Goal: Task Accomplishment & Management: Manage account settings

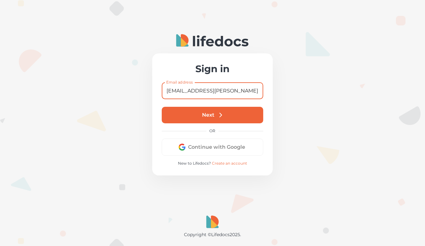
type input "[EMAIL_ADDRESS][PERSON_NAME][DOMAIN_NAME]"
click at [217, 115] on icon "submit" at bounding box center [220, 114] width 7 height 7
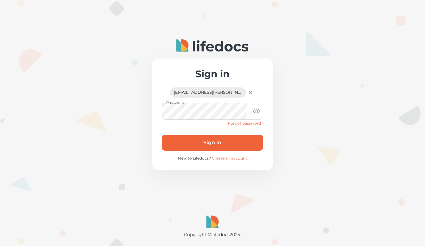
click at [206, 143] on button "Sign in" at bounding box center [213, 143] width 102 height 16
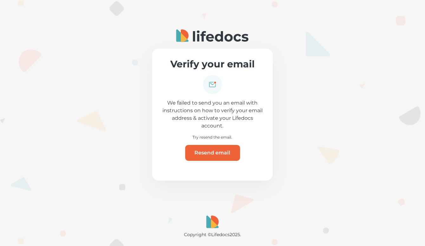
click at [211, 153] on button "Resend email" at bounding box center [212, 153] width 55 height 16
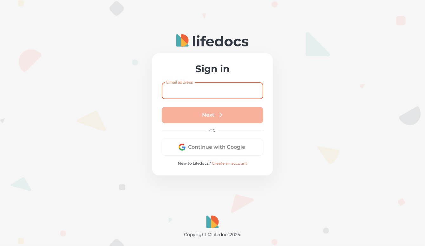
click at [196, 92] on input "Email address" at bounding box center [213, 90] width 102 height 17
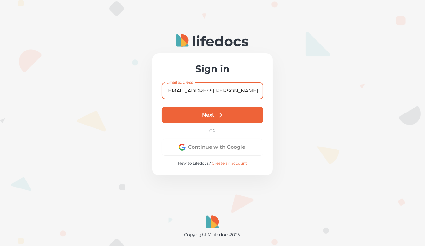
type input "[EMAIL_ADDRESS][PERSON_NAME][DOMAIN_NAME]"
click at [204, 113] on button "Next" at bounding box center [213, 115] width 102 height 17
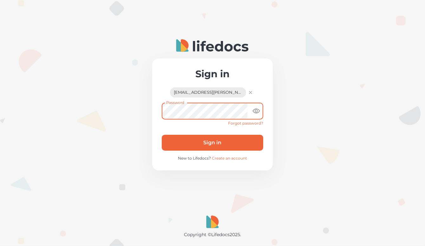
click at [208, 143] on button "Sign in" at bounding box center [213, 143] width 102 height 16
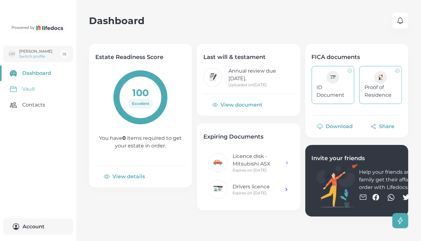
click at [33, 97] on link "Vault" at bounding box center [38, 89] width 76 height 16
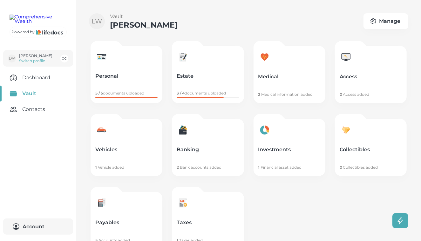
click at [122, 217] on link "Payables 5 Accounts added" at bounding box center [126, 220] width 72 height 57
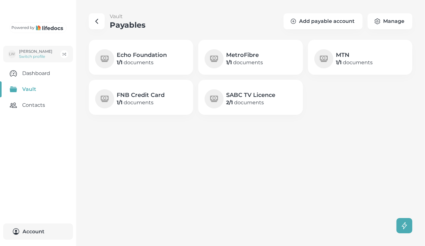
click at [158, 100] on p "1 / 1 documents" at bounding box center [141, 103] width 48 height 8
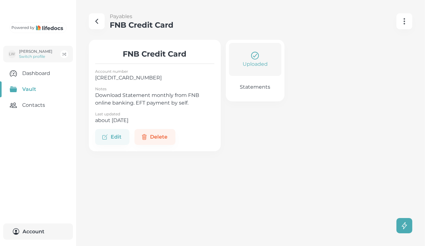
click at [260, 65] on p "Uploaded" at bounding box center [255, 64] width 25 height 8
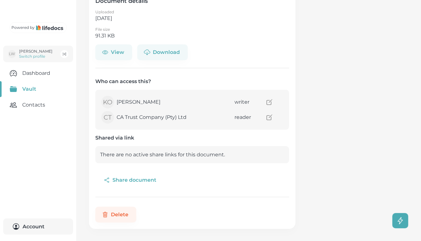
scroll to position [52, 0]
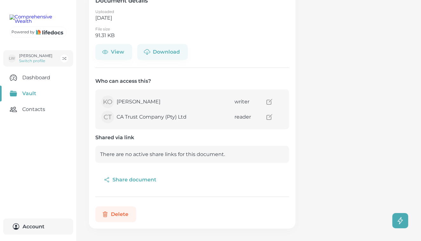
click at [124, 214] on button "Delete" at bounding box center [115, 215] width 41 height 16
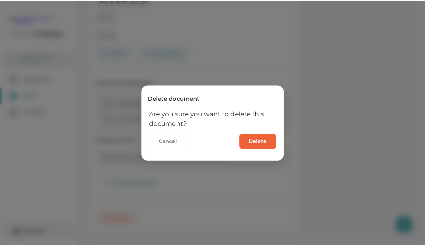
scroll to position [48, 0]
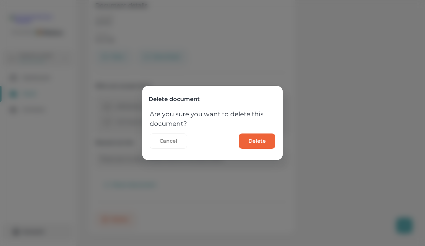
click at [260, 138] on button "Delete" at bounding box center [257, 140] width 37 height 15
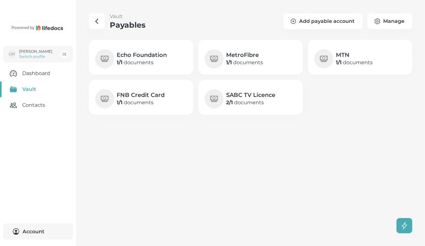
click at [158, 95] on h4 "FNB Credit Card" at bounding box center [141, 95] width 48 height 8
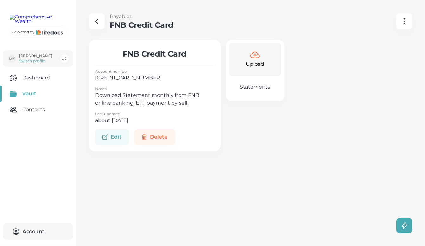
click at [258, 55] on icon at bounding box center [255, 56] width 10 height 10
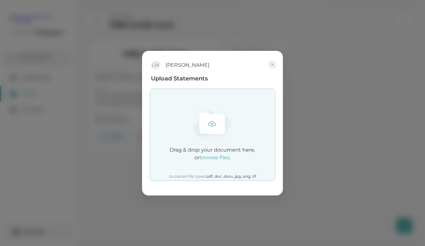
click at [222, 157] on em "browse files" at bounding box center [215, 157] width 30 height 6
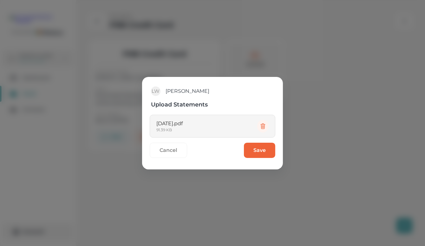
click at [264, 150] on button "Save" at bounding box center [259, 150] width 31 height 15
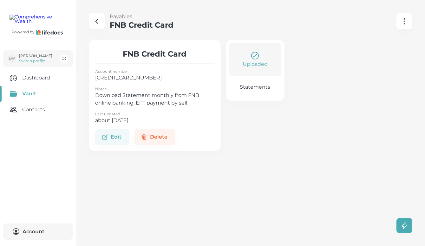
click at [97, 20] on icon "button" at bounding box center [97, 21] width 8 height 8
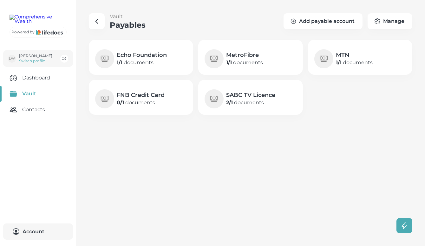
click at [97, 20] on icon "button" at bounding box center [97, 21] width 8 height 8
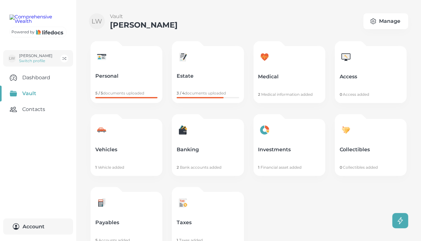
click at [136, 144] on link "Vehicles 1 Vehicle added" at bounding box center [126, 147] width 72 height 57
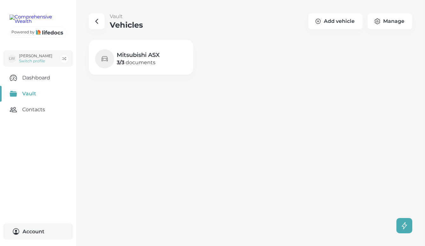
click at [148, 60] on p "3 / 3 documents" at bounding box center [138, 63] width 43 height 8
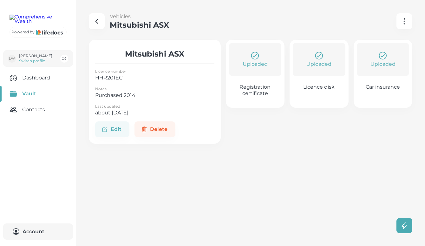
click at [93, 22] on icon "button" at bounding box center [97, 21] width 8 height 8
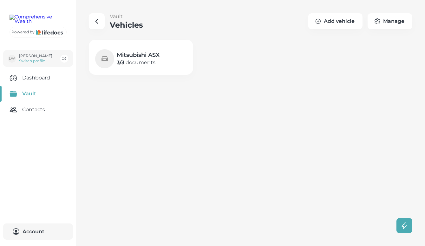
click at [93, 22] on icon "button" at bounding box center [97, 21] width 8 height 8
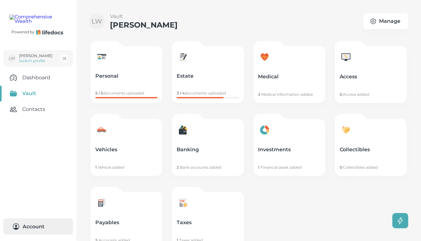
click at [35, 227] on button "Account 0" at bounding box center [38, 227] width 70 height 16
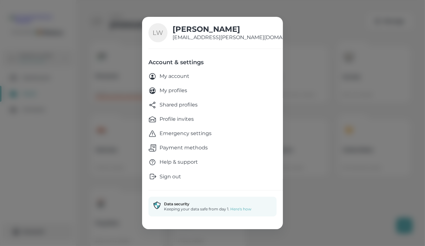
click at [182, 175] on button "Sign out" at bounding box center [211, 176] width 125 height 8
